Goal: Navigation & Orientation: Find specific page/section

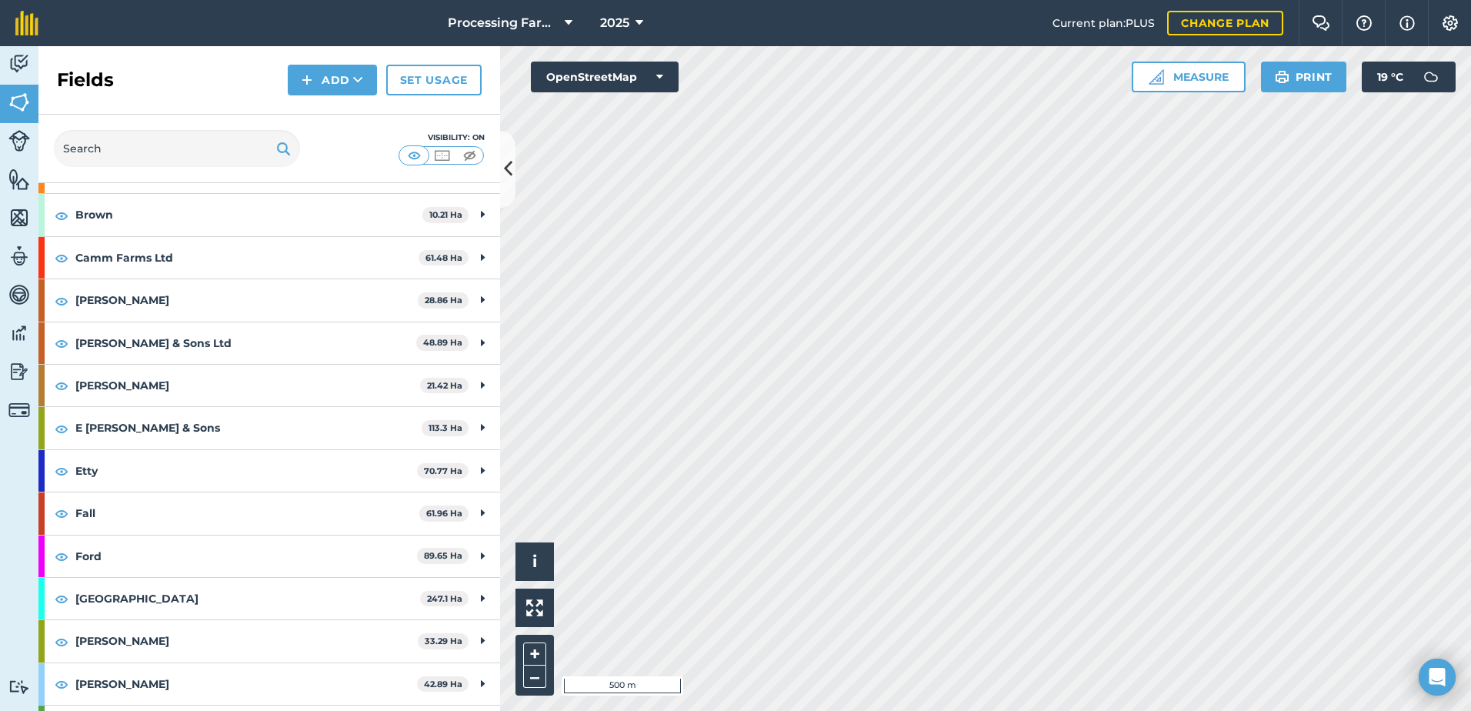
scroll to position [2231, 0]
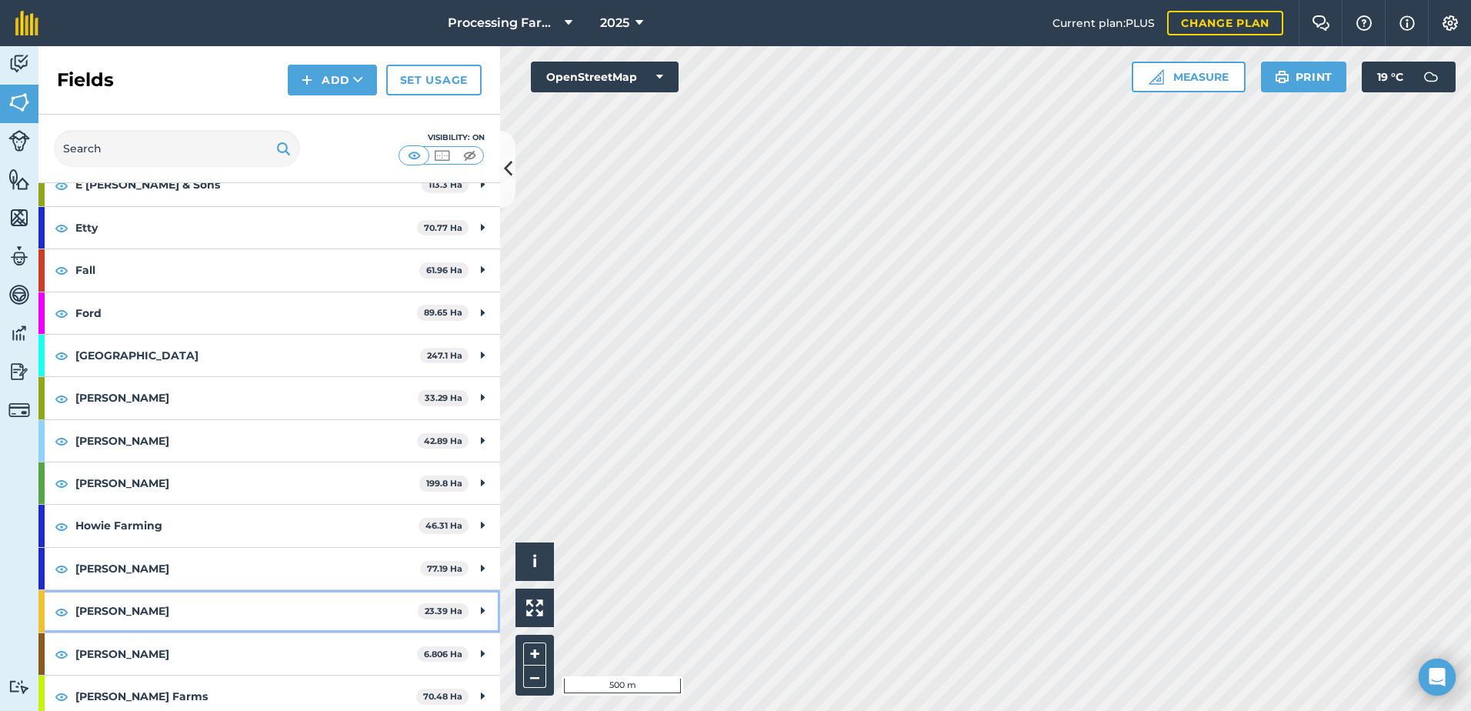
scroll to position [2538, 0]
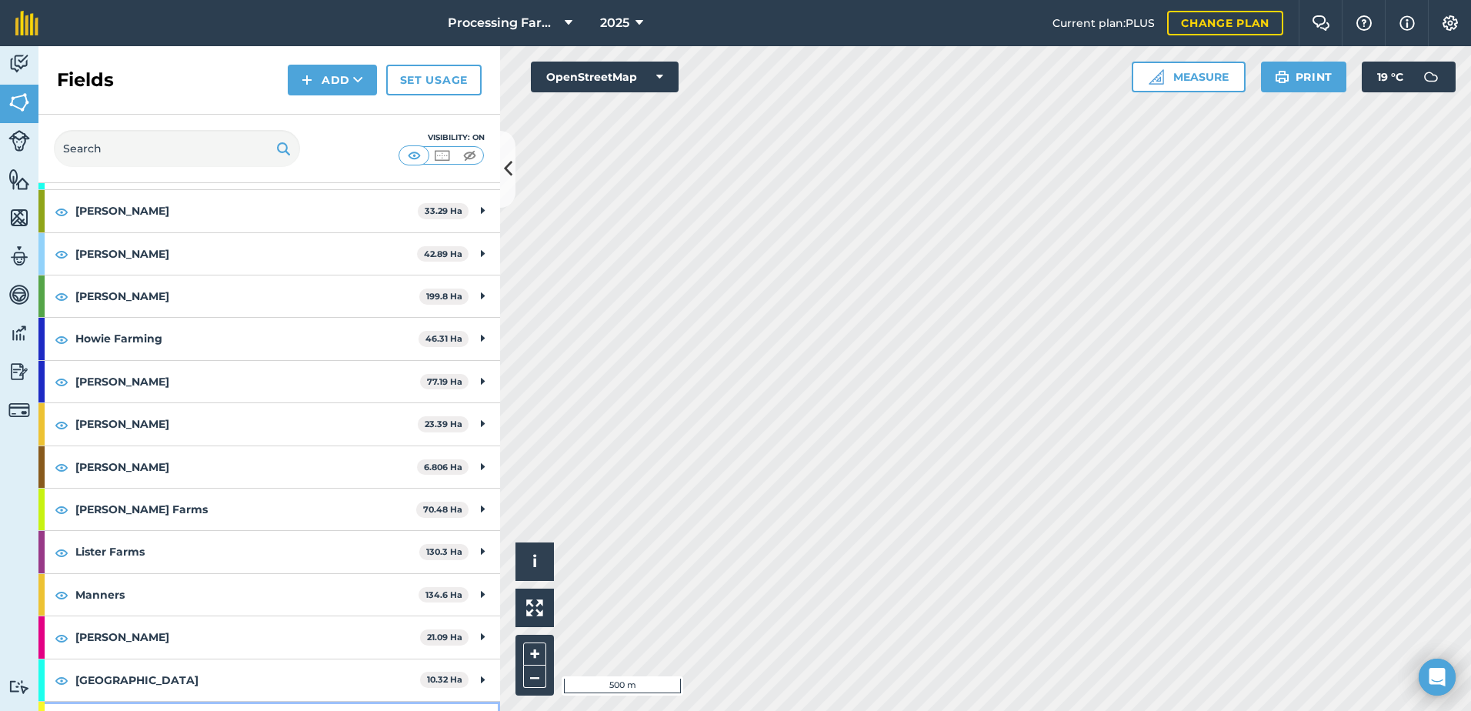
scroll to position [2692, 0]
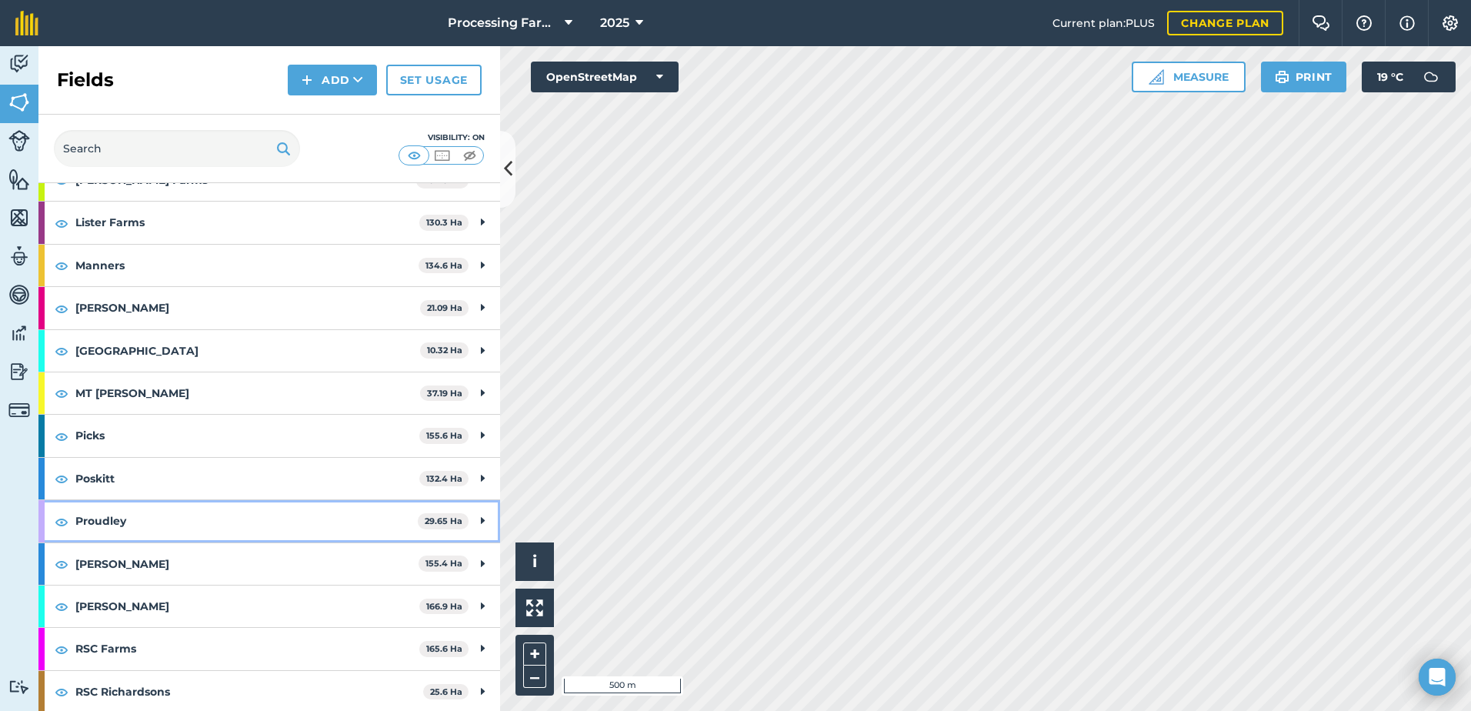
scroll to position [3000, 0]
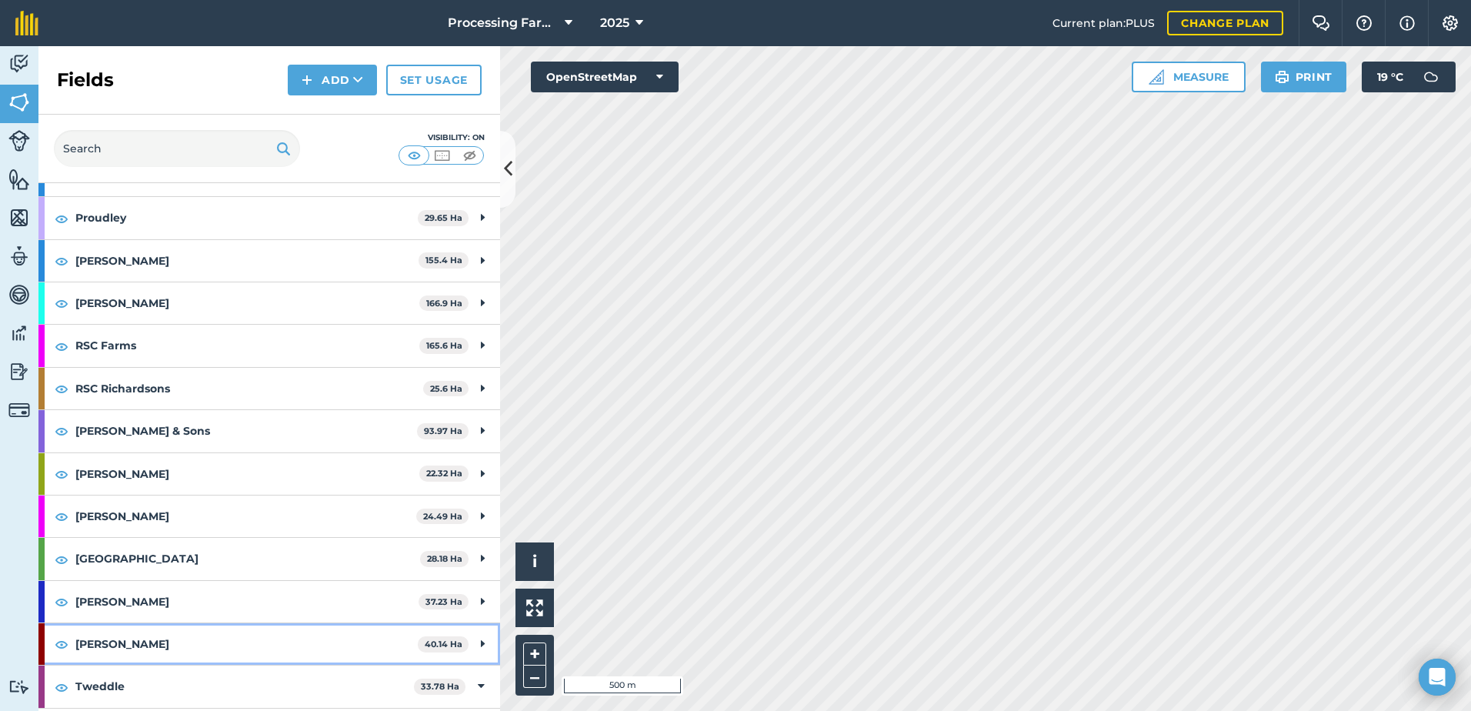
scroll to position [3307, 0]
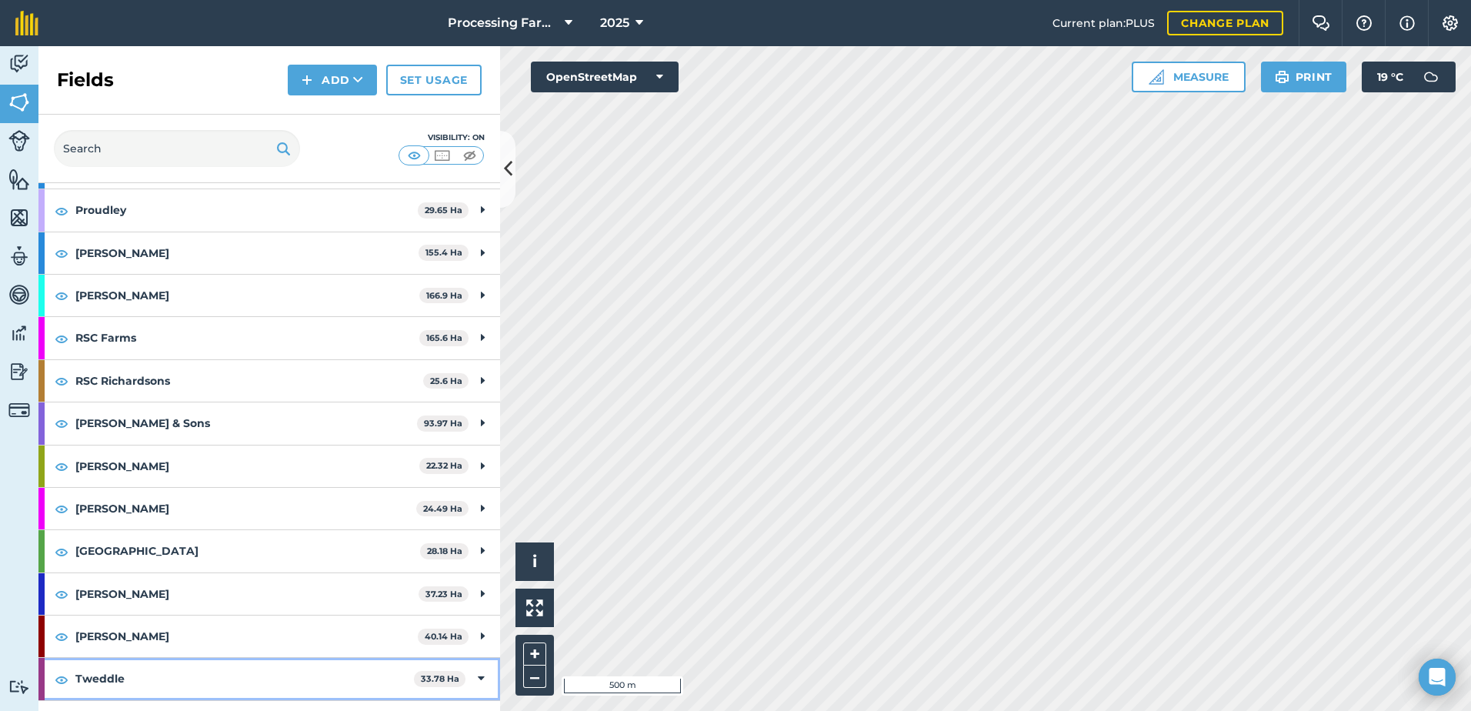
click at [478, 670] on icon at bounding box center [481, 678] width 7 height 17
click at [473, 701] on div "Westgarth 278.4 Ha" at bounding box center [268, 722] width 461 height 42
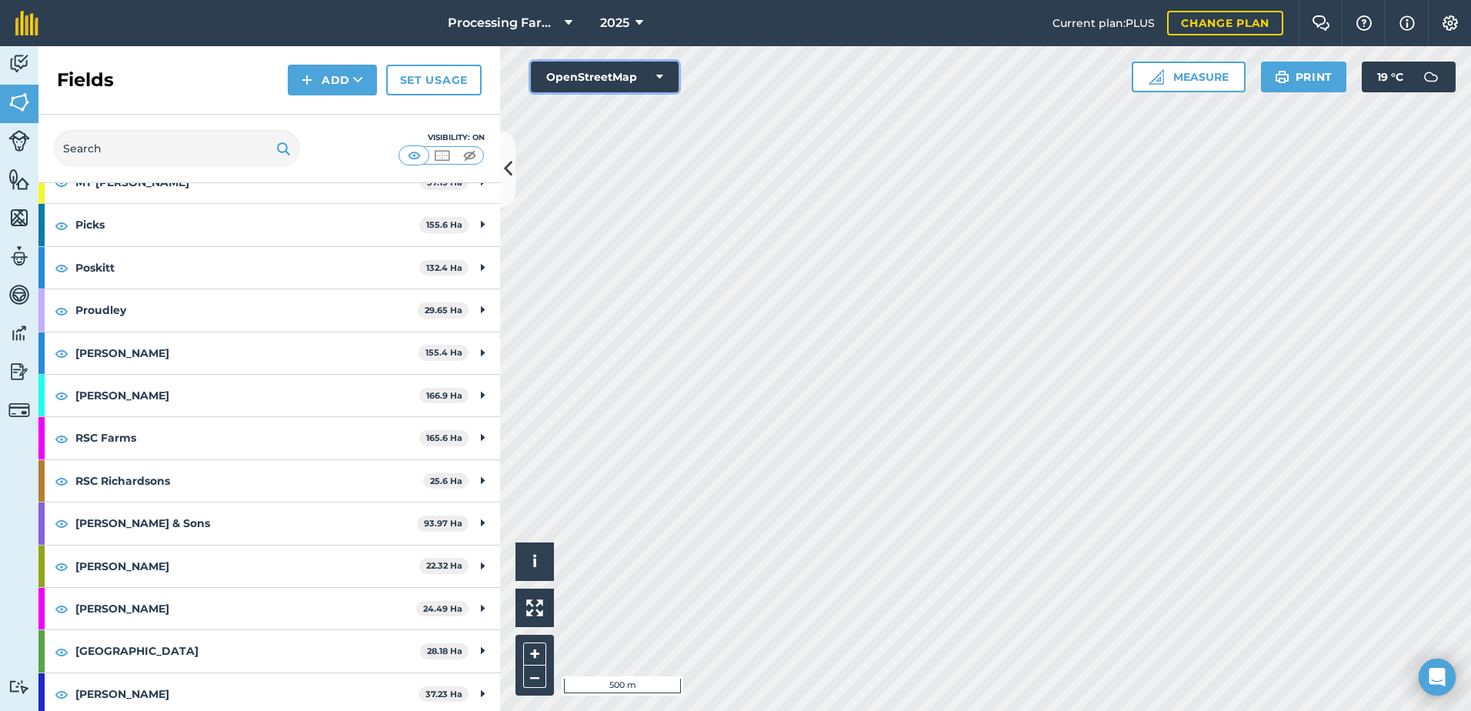
click at [634, 74] on button "OpenStreetMap" at bounding box center [605, 77] width 148 height 31
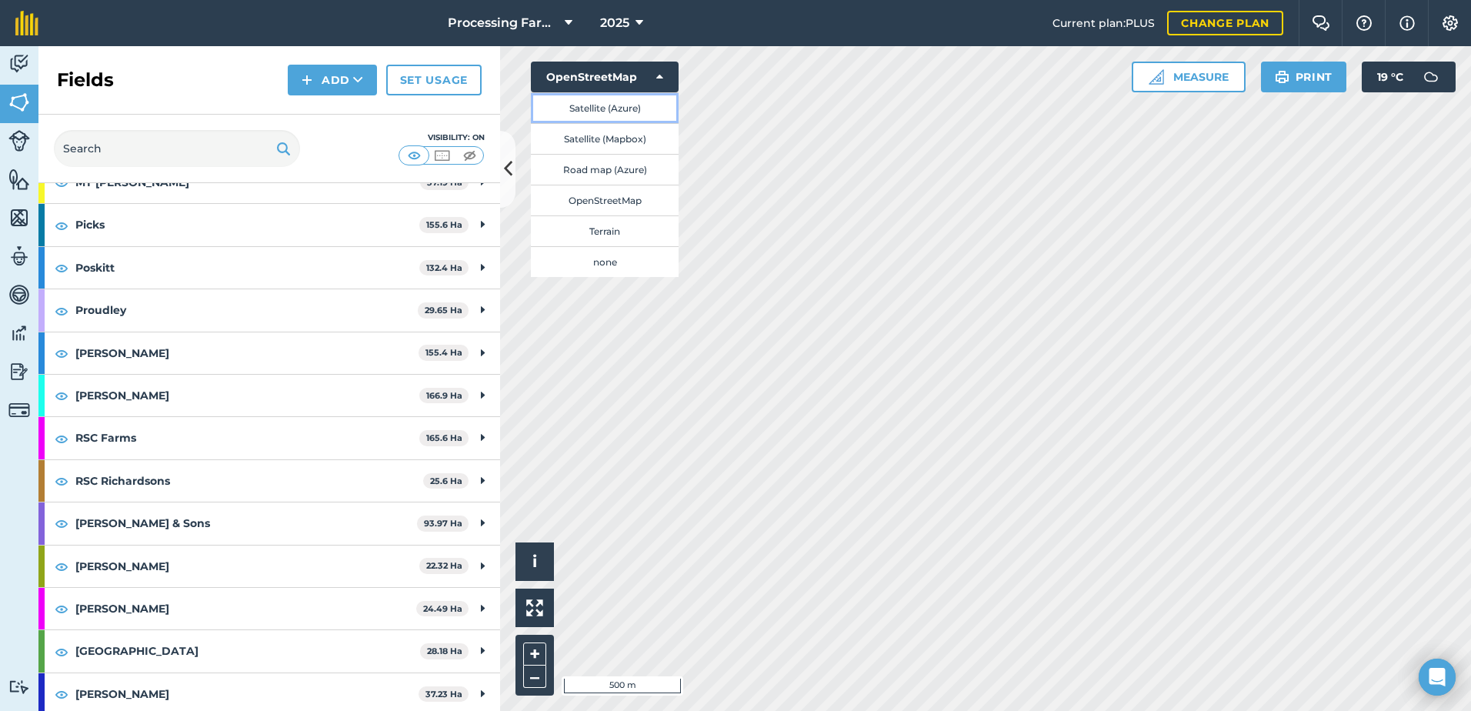
click at [625, 117] on button "Satellite (Azure)" at bounding box center [605, 107] width 148 height 31
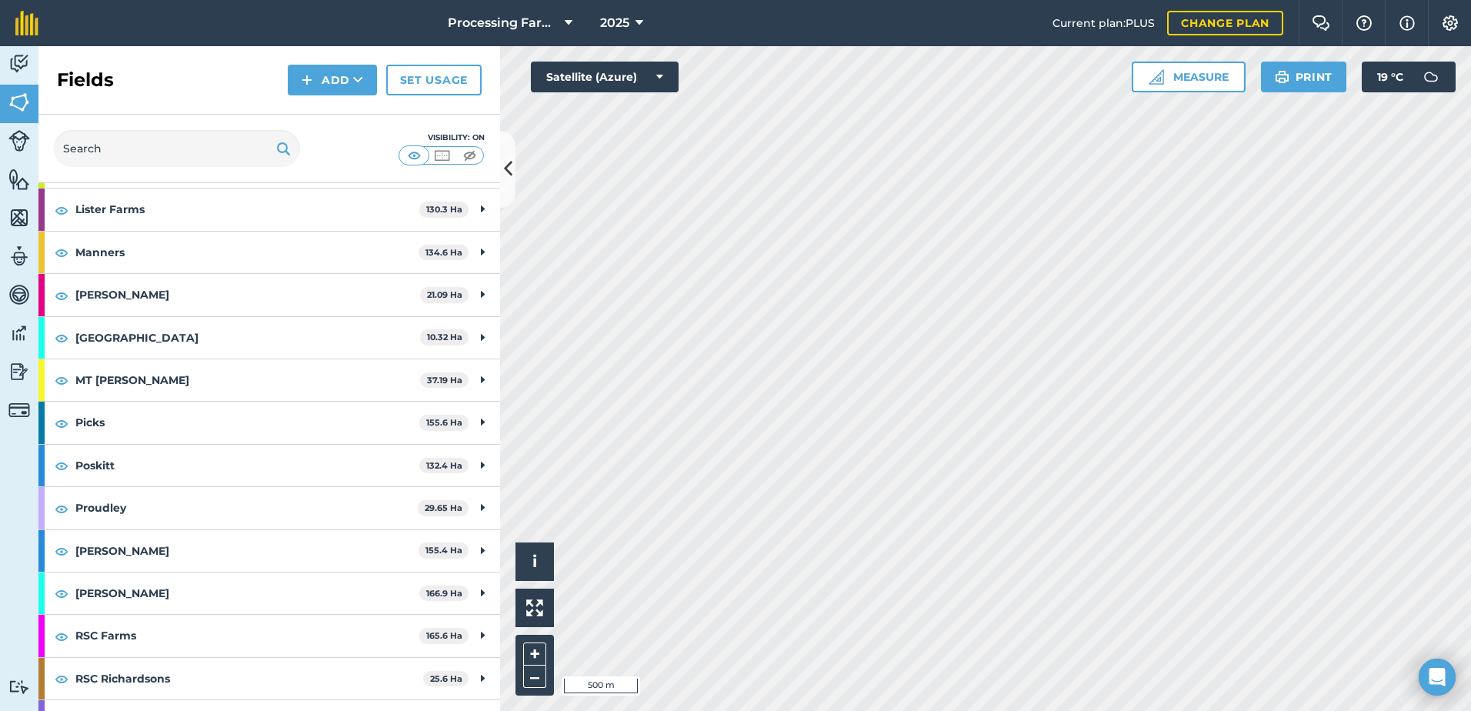
scroll to position [2960, 0]
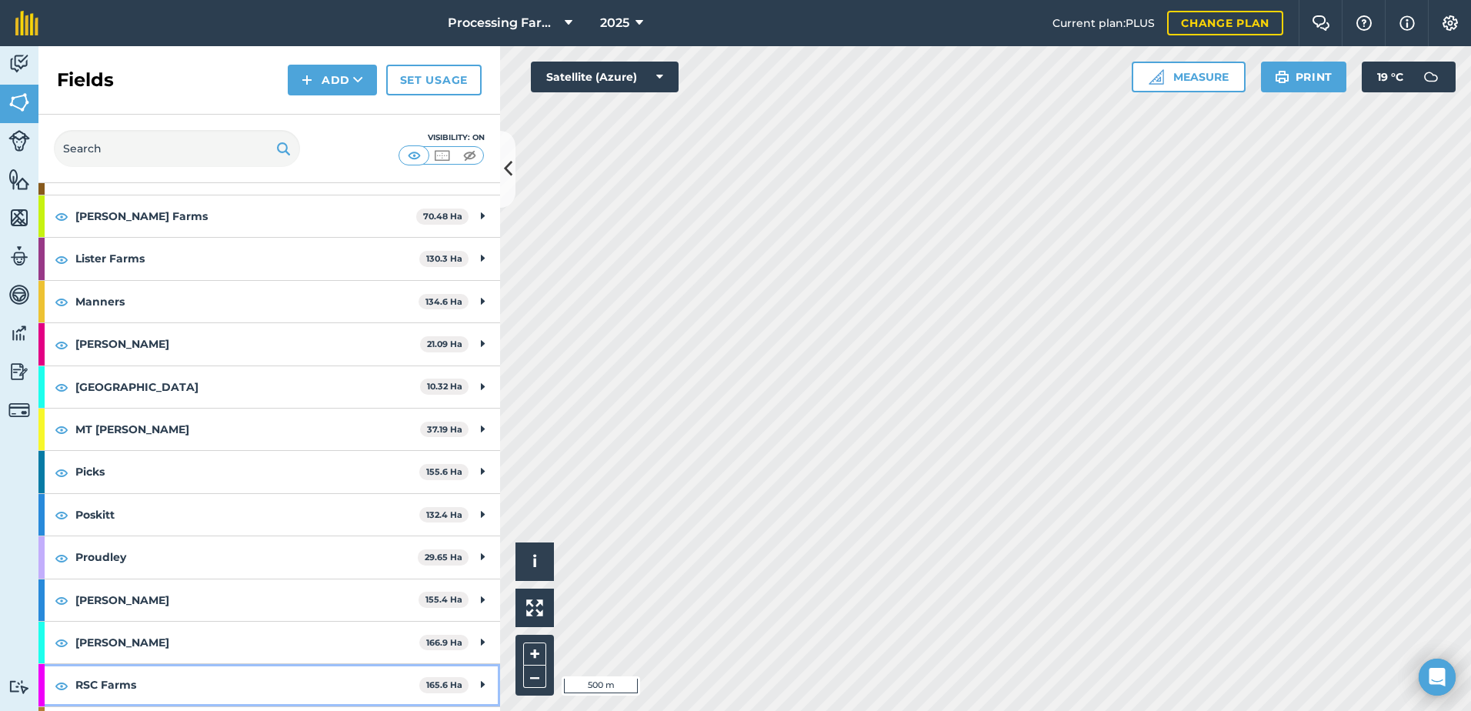
click at [466, 664] on div "RSC Farms 165.6 Ha" at bounding box center [268, 685] width 461 height 42
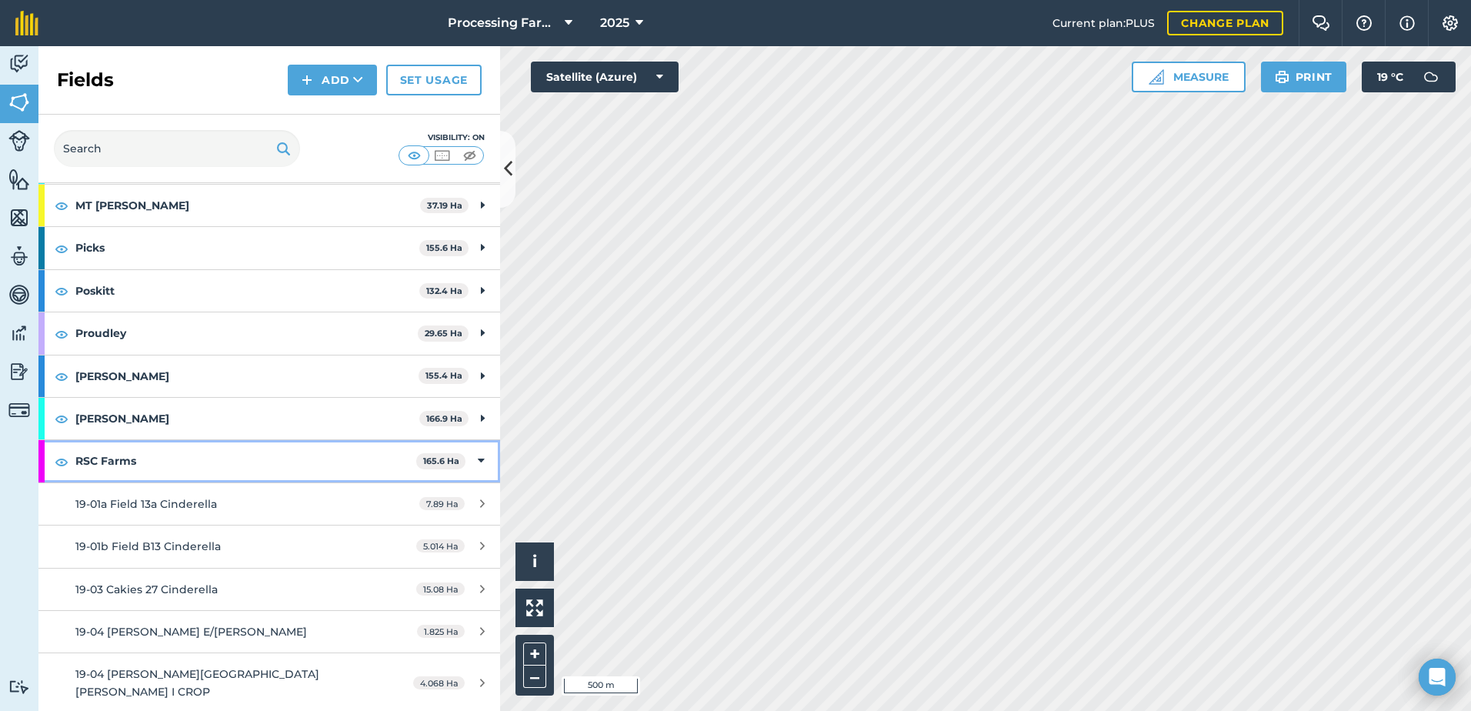
scroll to position [3191, 0]
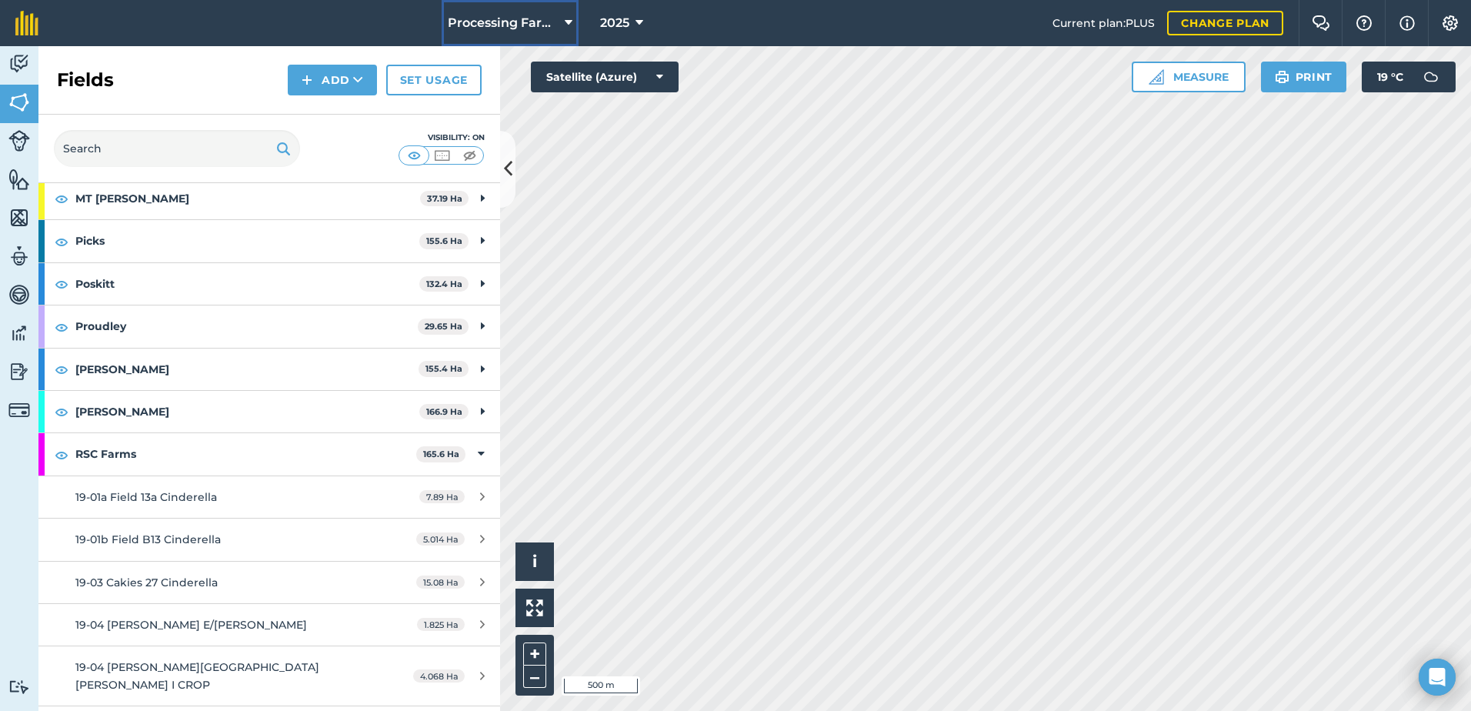
click at [539, 17] on span "Processing Farms" at bounding box center [503, 23] width 111 height 18
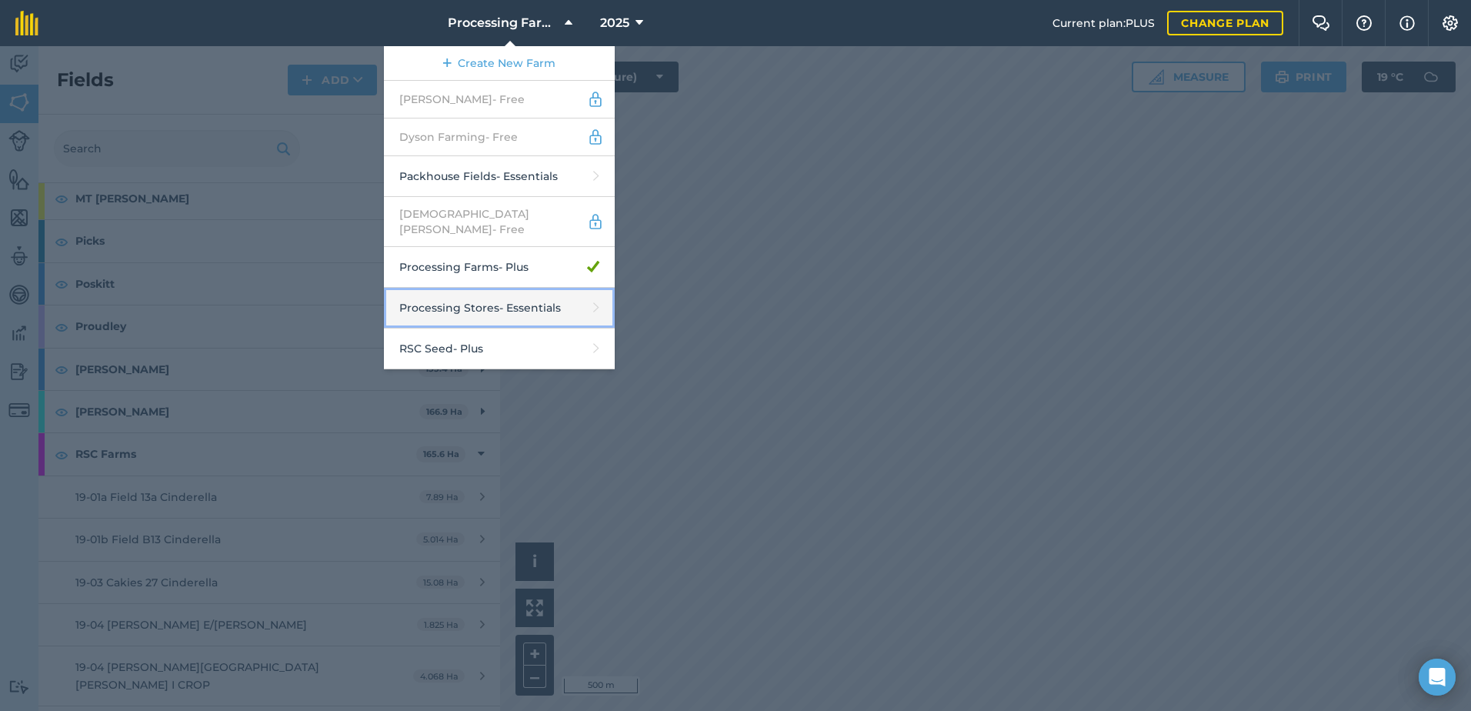
click at [548, 291] on link "Processing Stores - Essentials" at bounding box center [499, 308] width 231 height 41
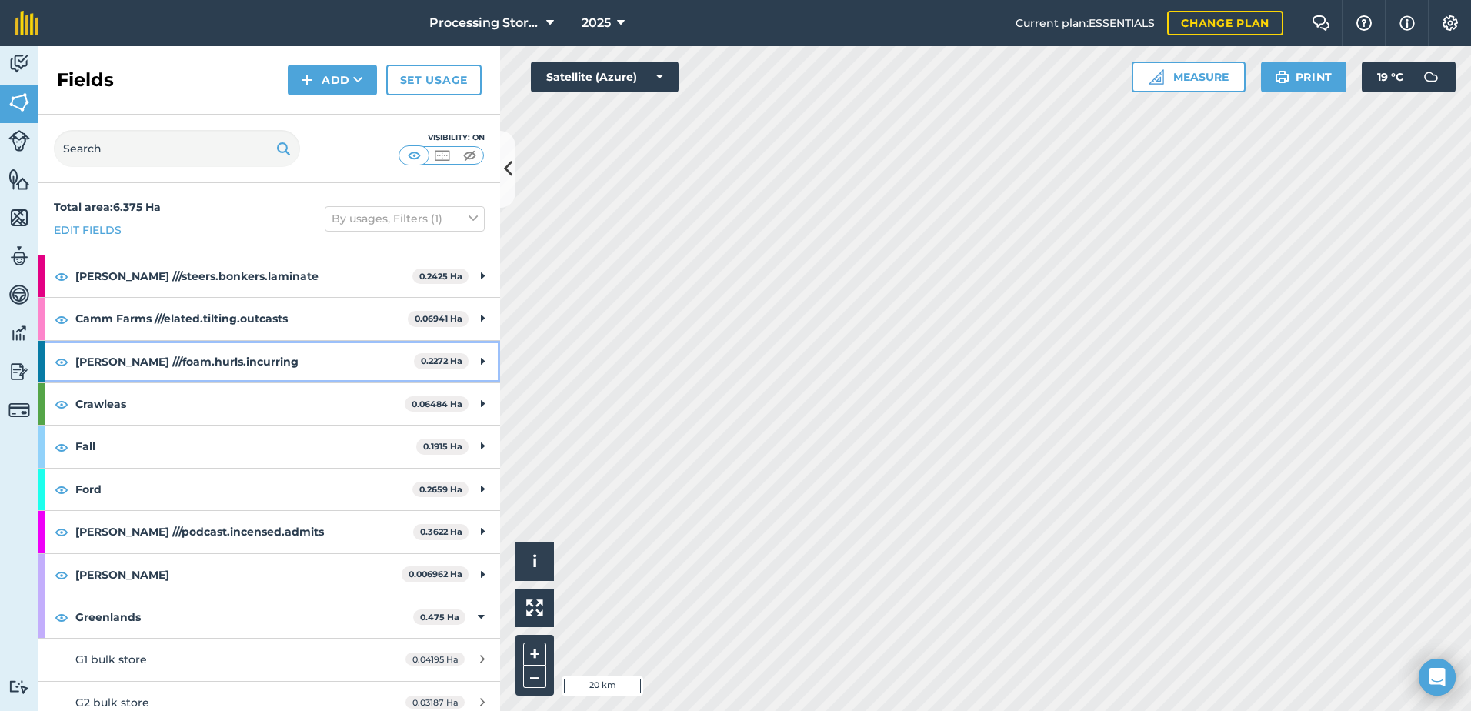
click at [305, 362] on strong "[PERSON_NAME] ///foam.hurls.incurring" at bounding box center [244, 362] width 338 height 42
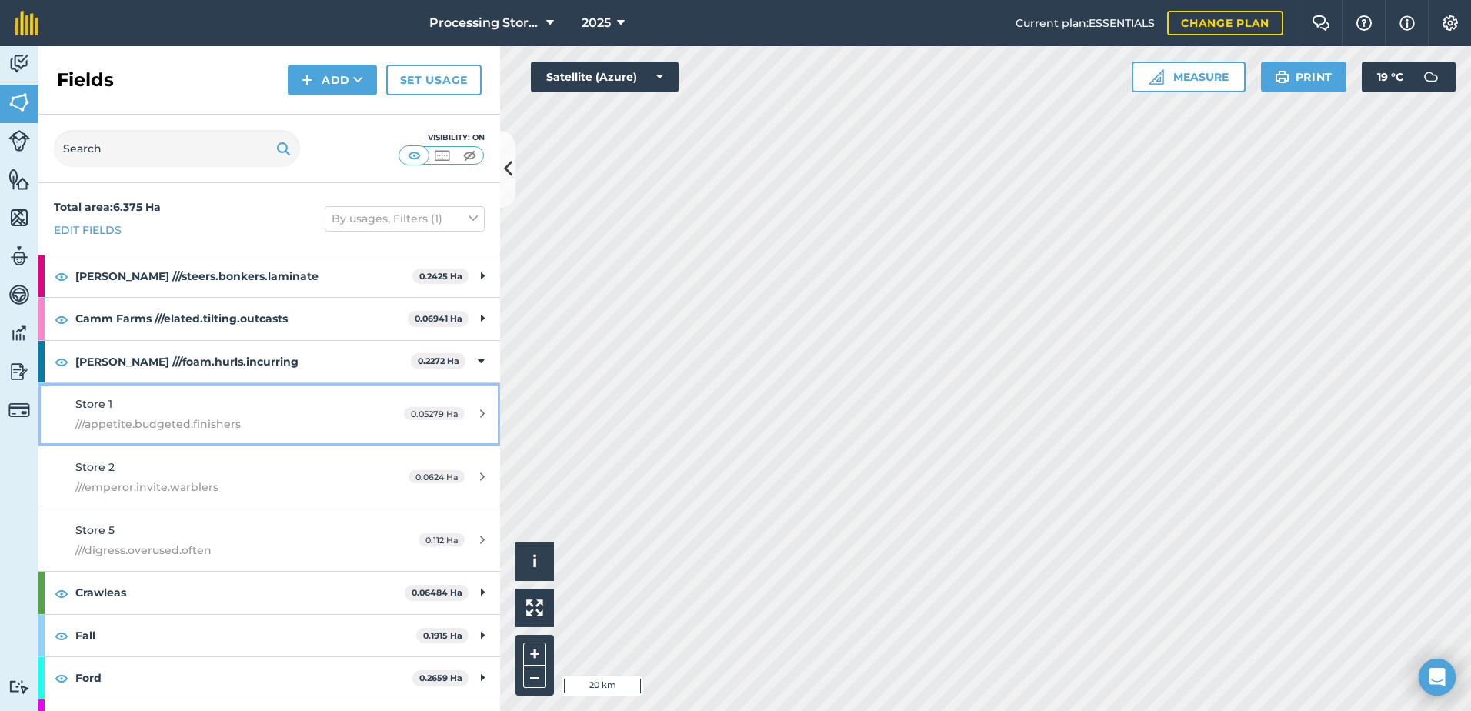
click at [247, 398] on div "Store 1 ///appetite.budgeted.finishers" at bounding box center [219, 414] width 289 height 38
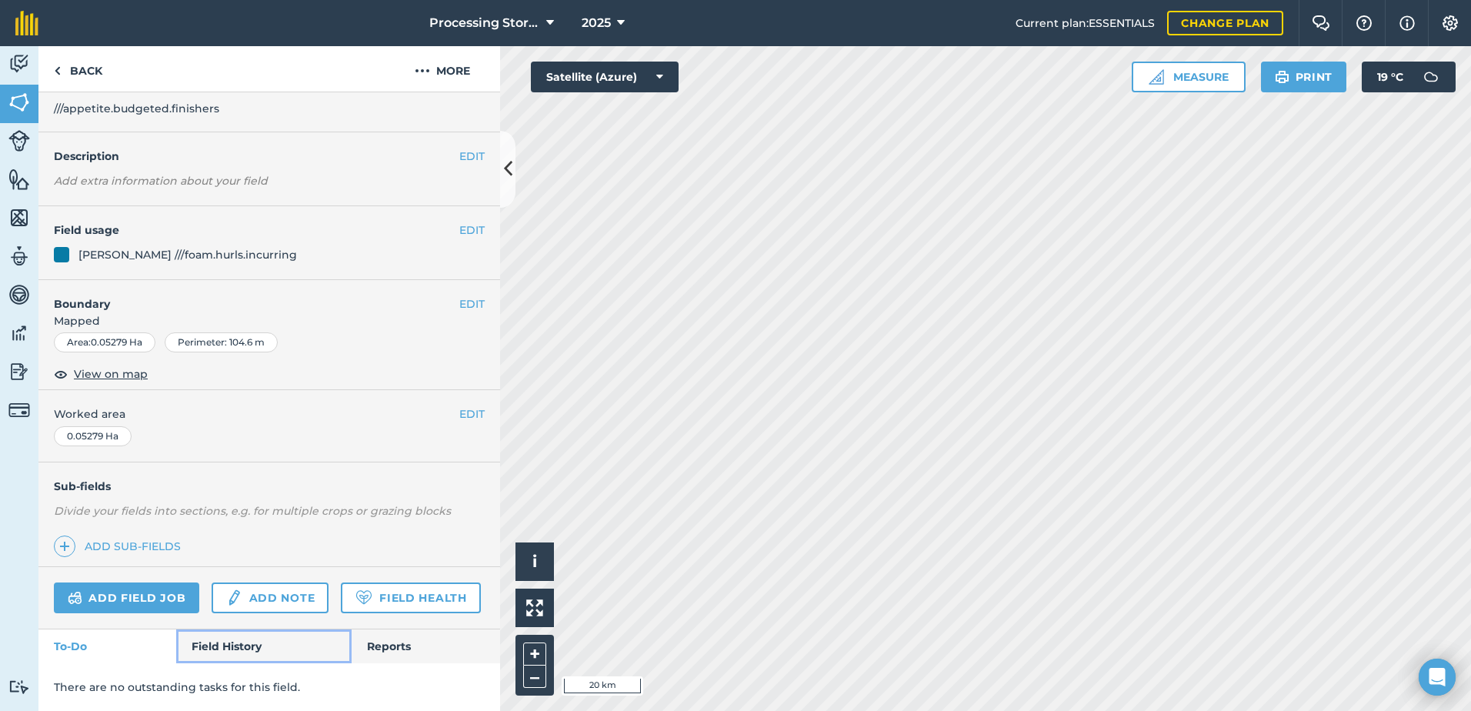
click at [223, 639] on link "Field History" at bounding box center [263, 646] width 175 height 34
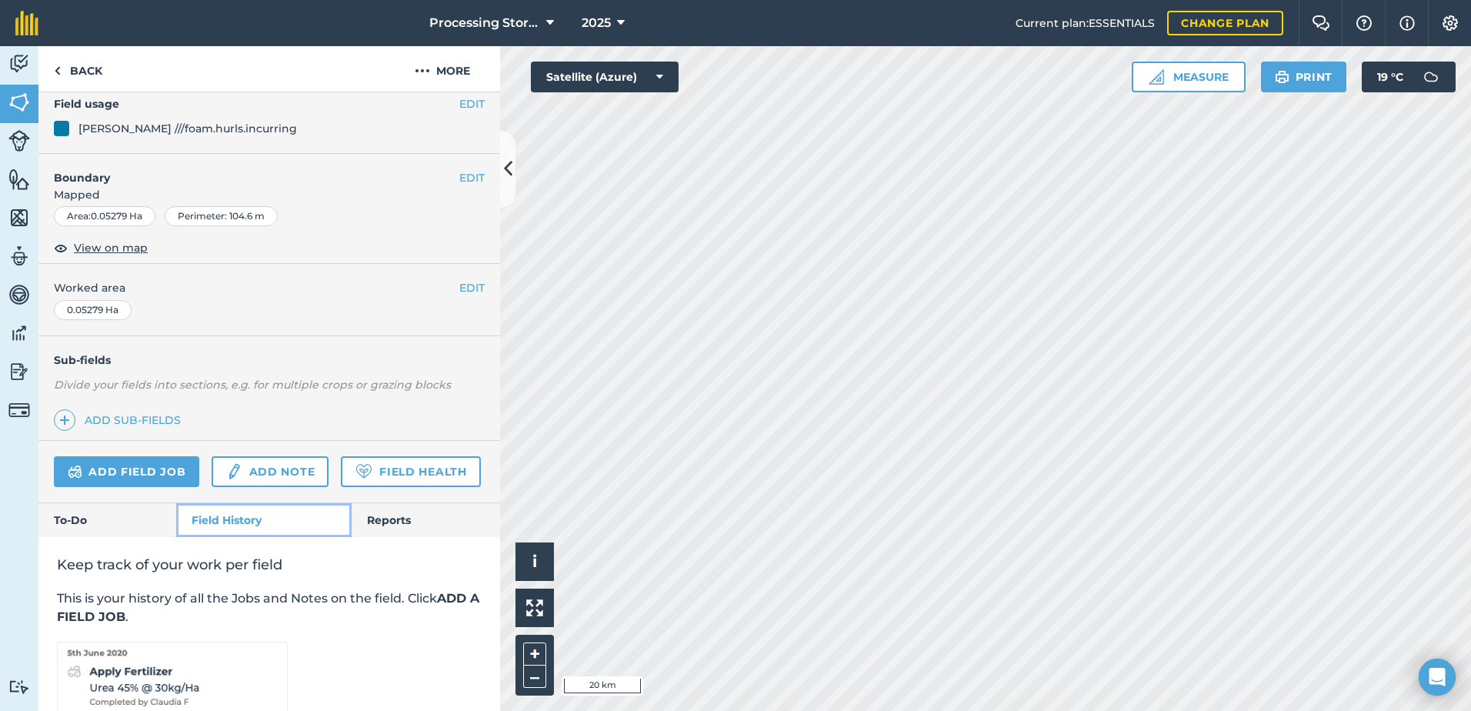
scroll to position [299, 0]
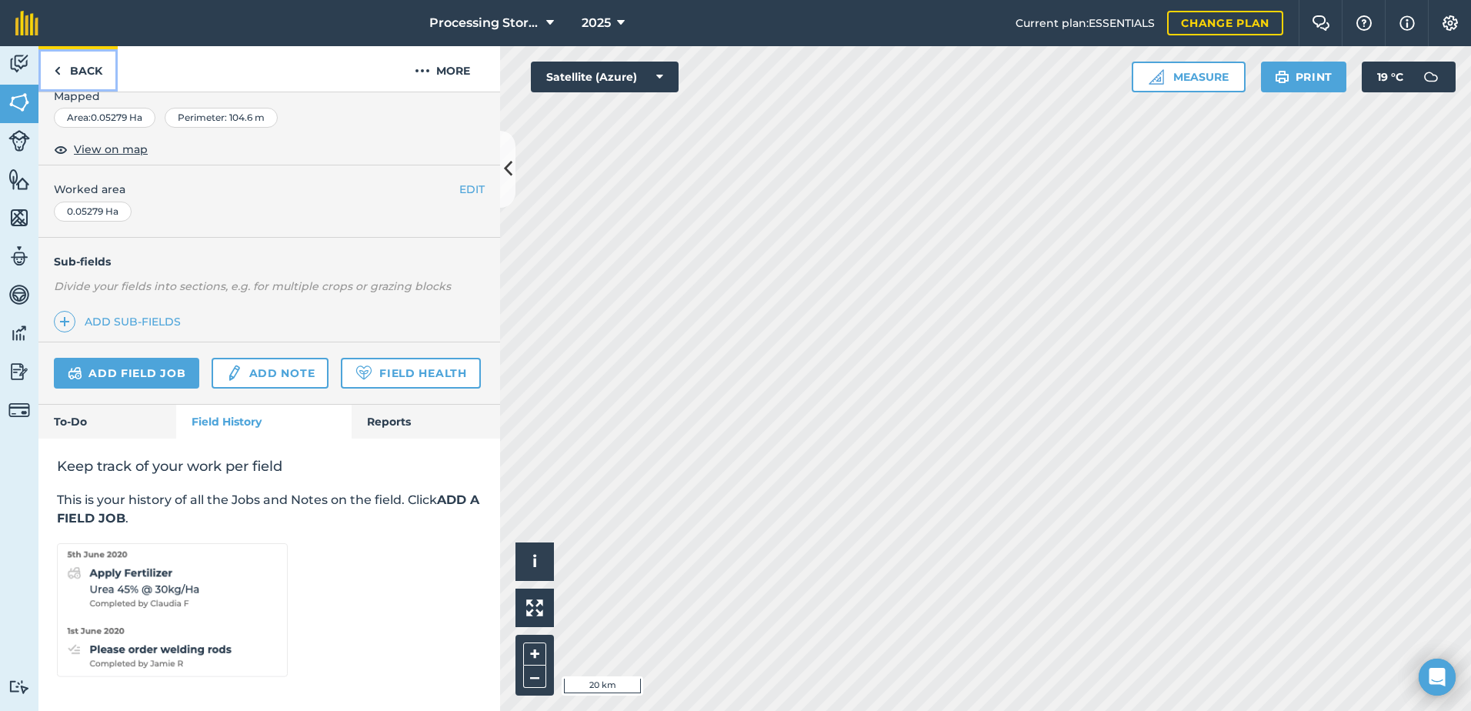
click at [88, 69] on link "Back" at bounding box center [77, 68] width 79 height 45
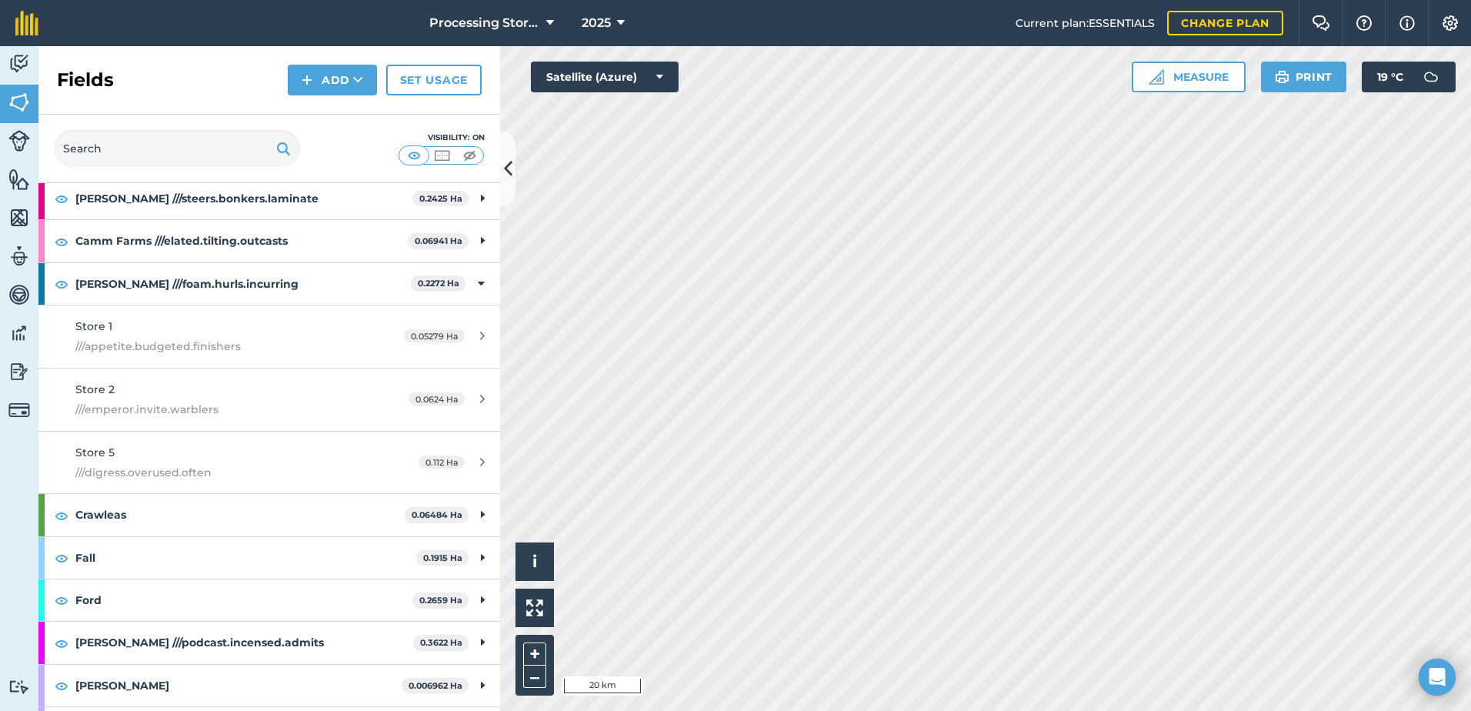
scroll to position [231, 0]
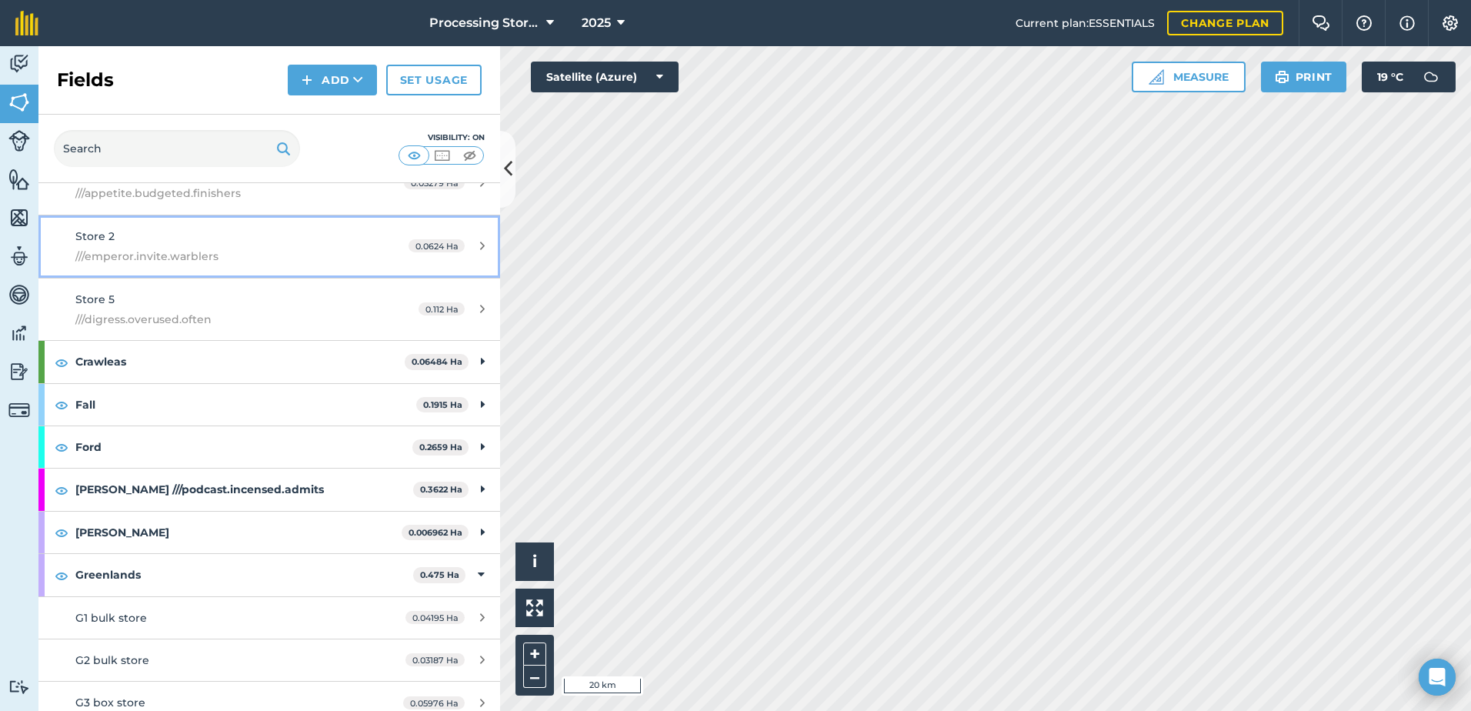
click at [202, 251] on span "///emperor.invite.warblers" at bounding box center [219, 256] width 289 height 17
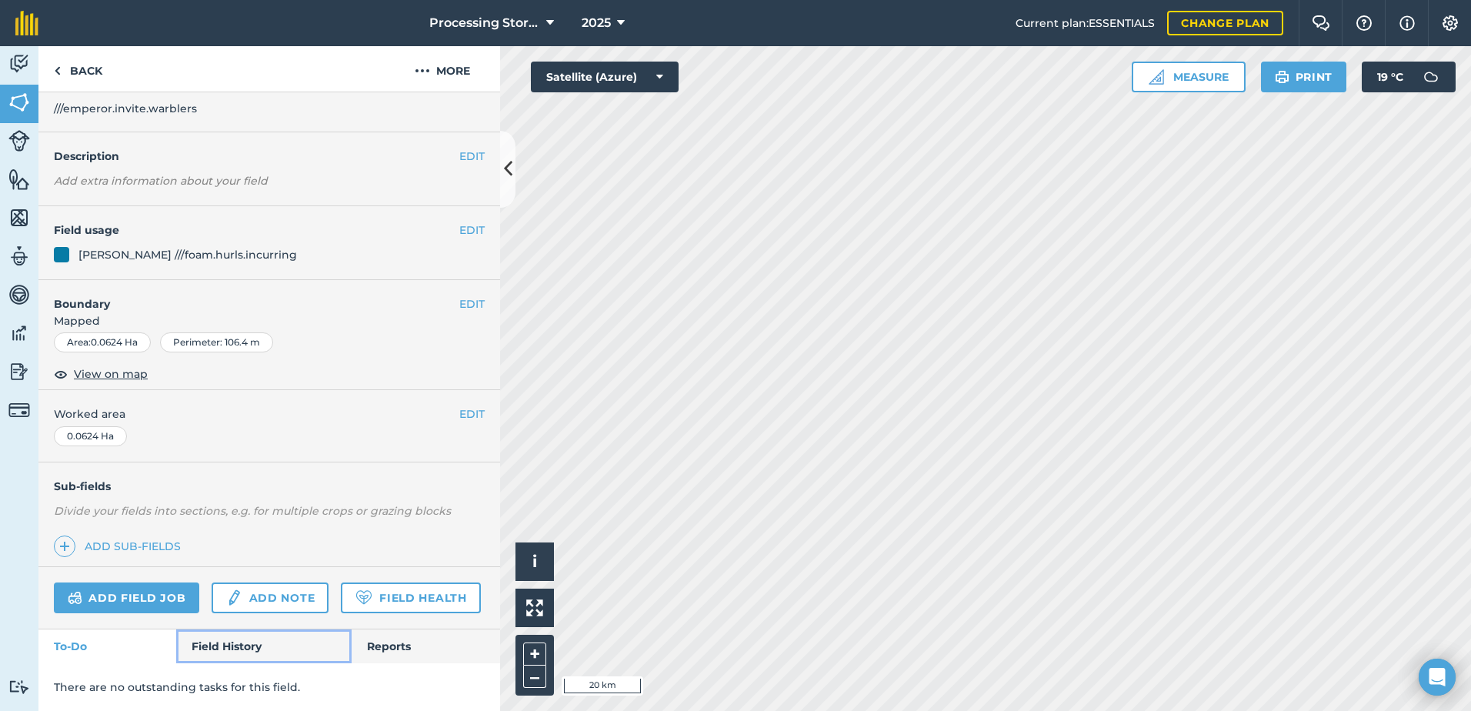
click at [254, 638] on link "Field History" at bounding box center [263, 646] width 175 height 34
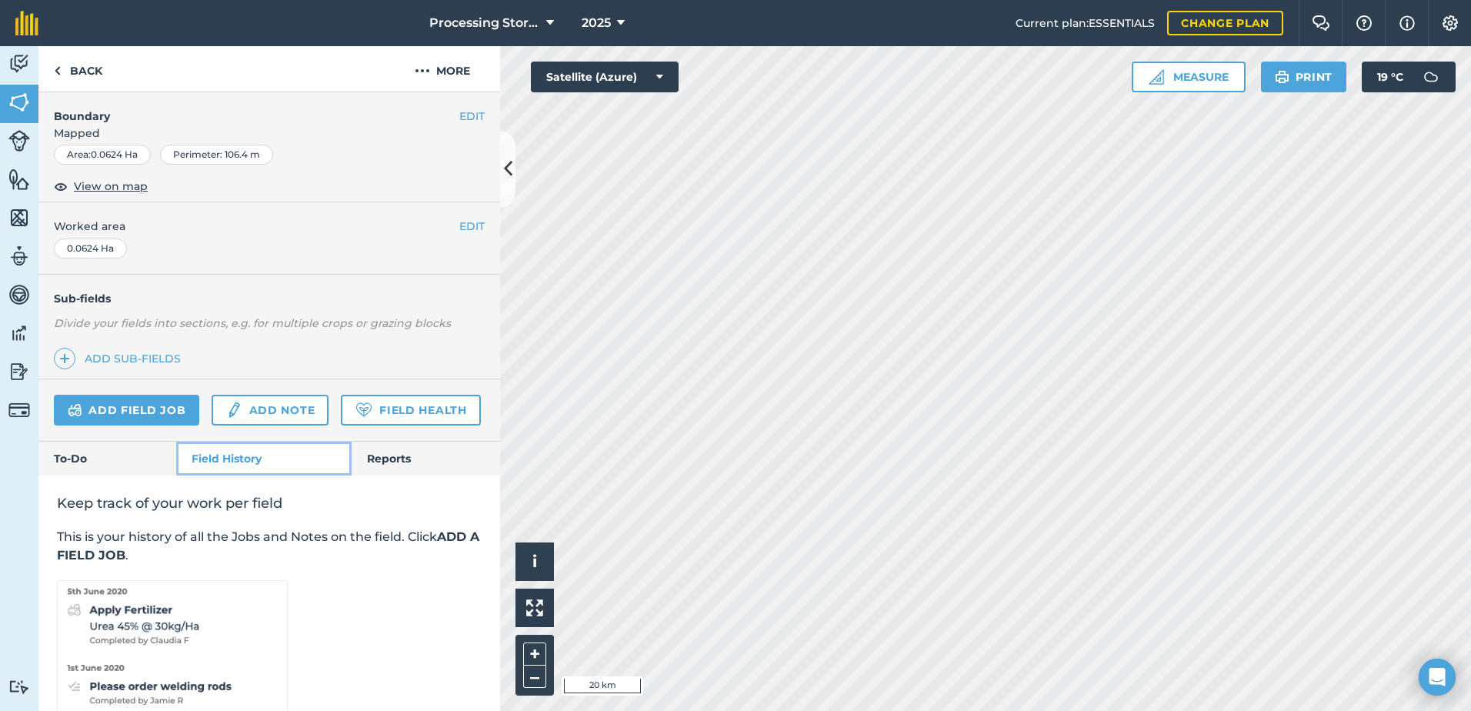
scroll to position [299, 0]
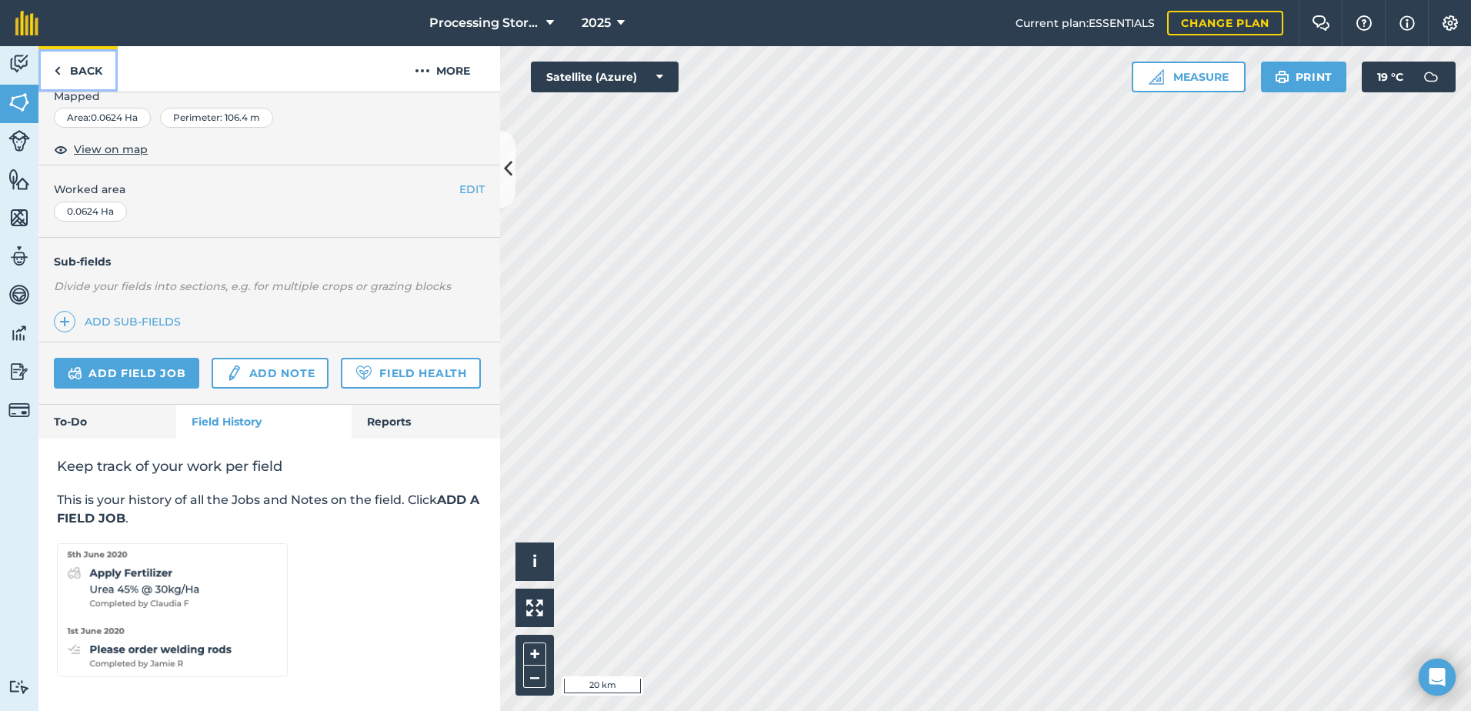
click at [87, 66] on link "Back" at bounding box center [77, 68] width 79 height 45
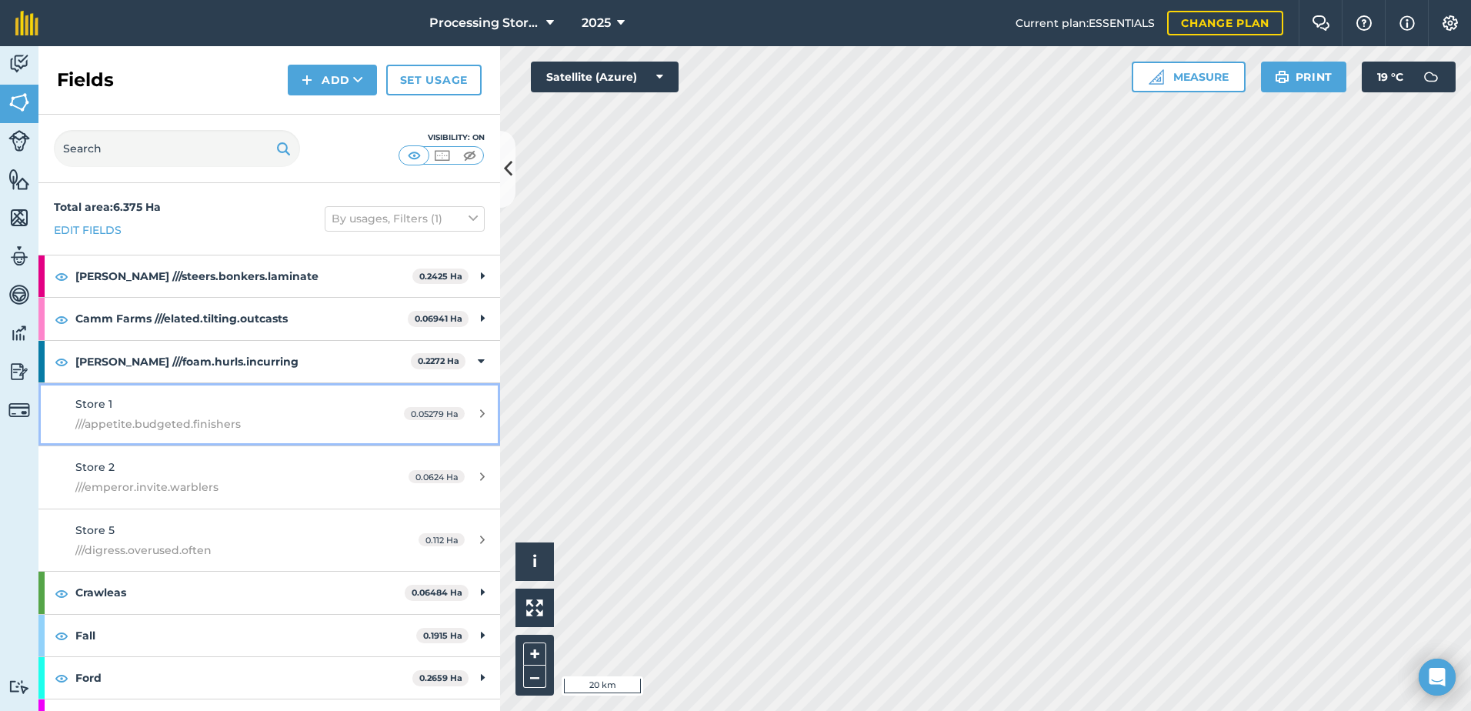
click at [160, 421] on span "///appetite.budgeted.finishers" at bounding box center [219, 423] width 289 height 17
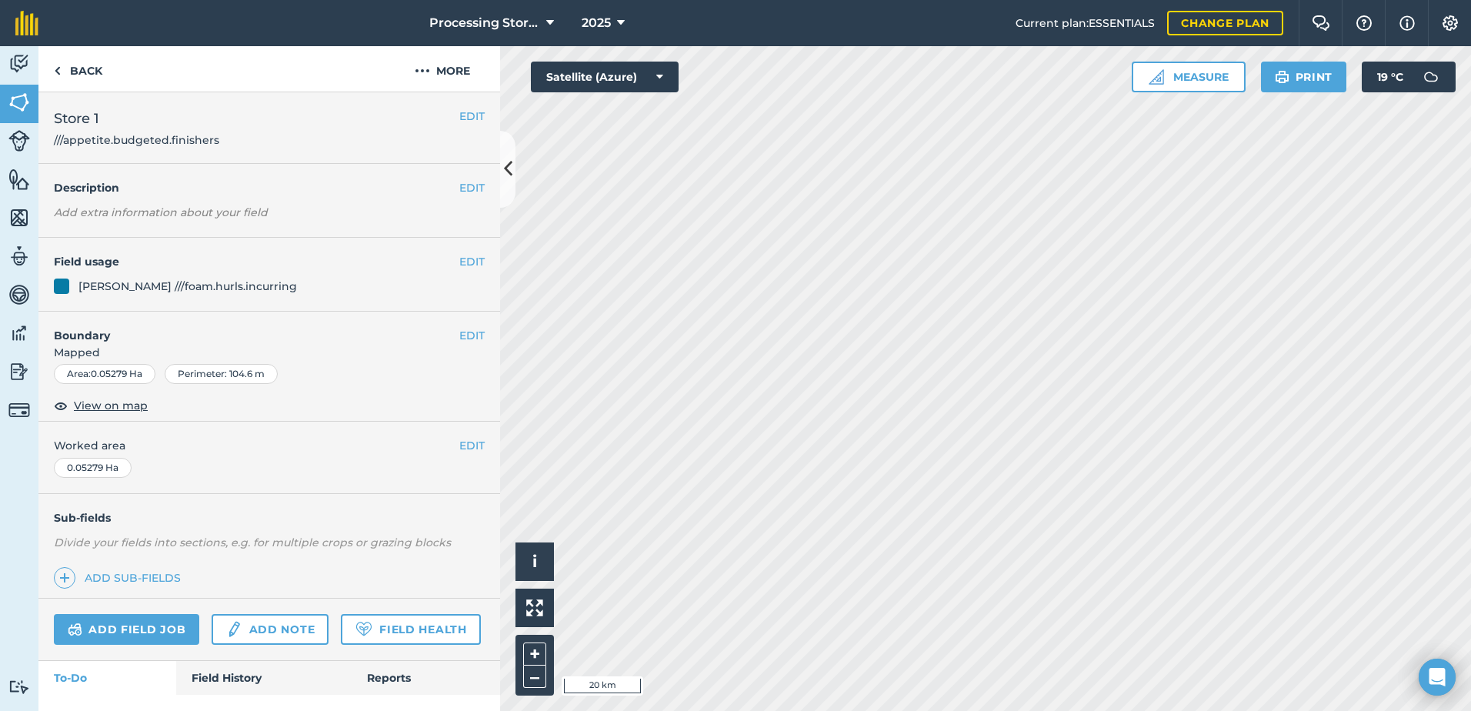
click at [160, 421] on div "EDIT Boundary Mapped Area : 0.05279 Ha Perimeter : 104.6 m View on map" at bounding box center [268, 367] width 461 height 111
drag, startPoint x: 160, startPoint y: 421, endPoint x: 140, endPoint y: 408, distance: 23.9
click at [140, 408] on span "View on map" at bounding box center [111, 405] width 74 height 17
